Goal: Navigation & Orientation: Find specific page/section

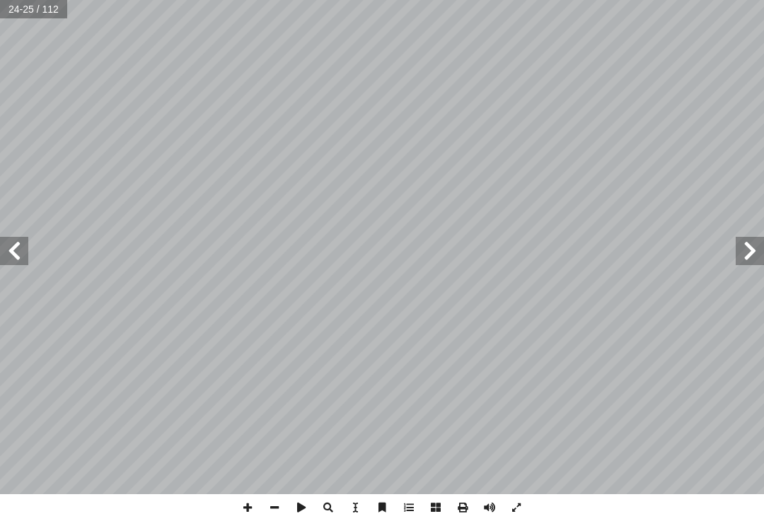
click at [762, 247] on span at bounding box center [749, 251] width 28 height 28
